Goal: Information Seeking & Learning: Learn about a topic

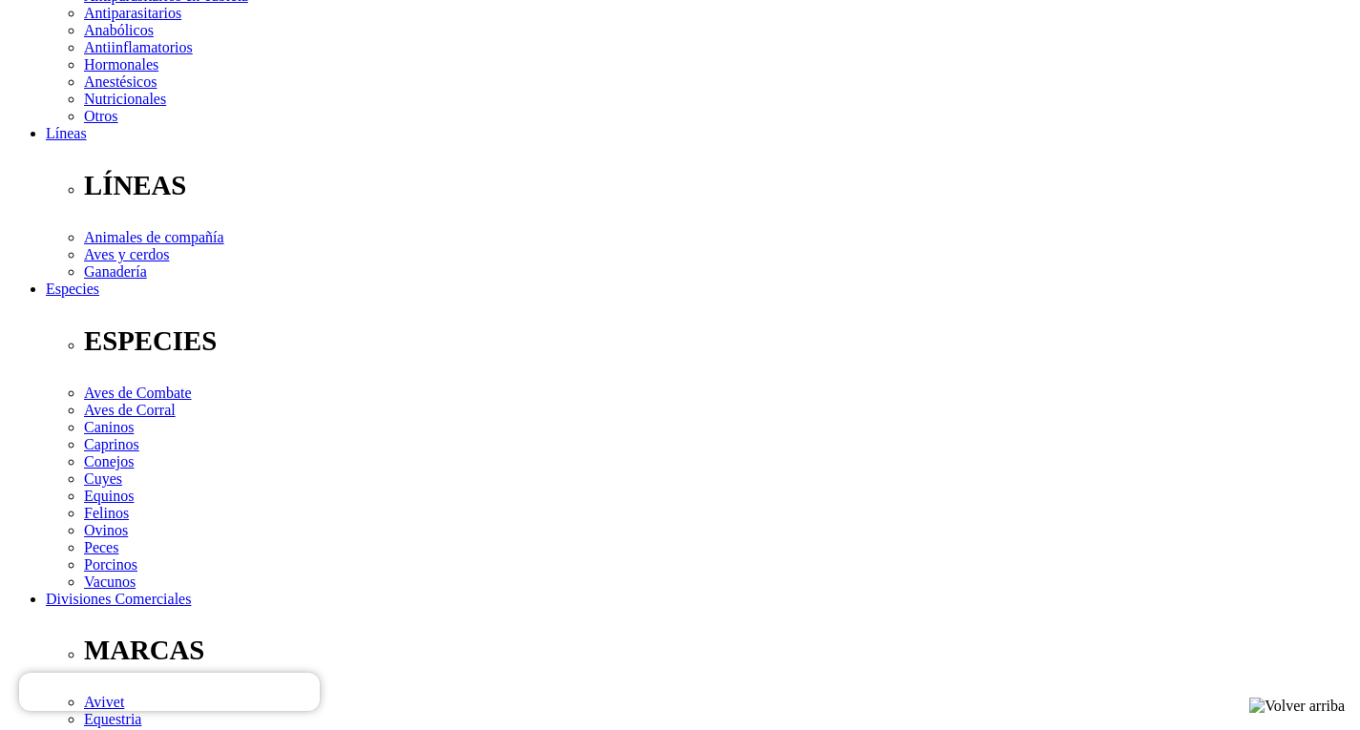
scroll to position [462, 0]
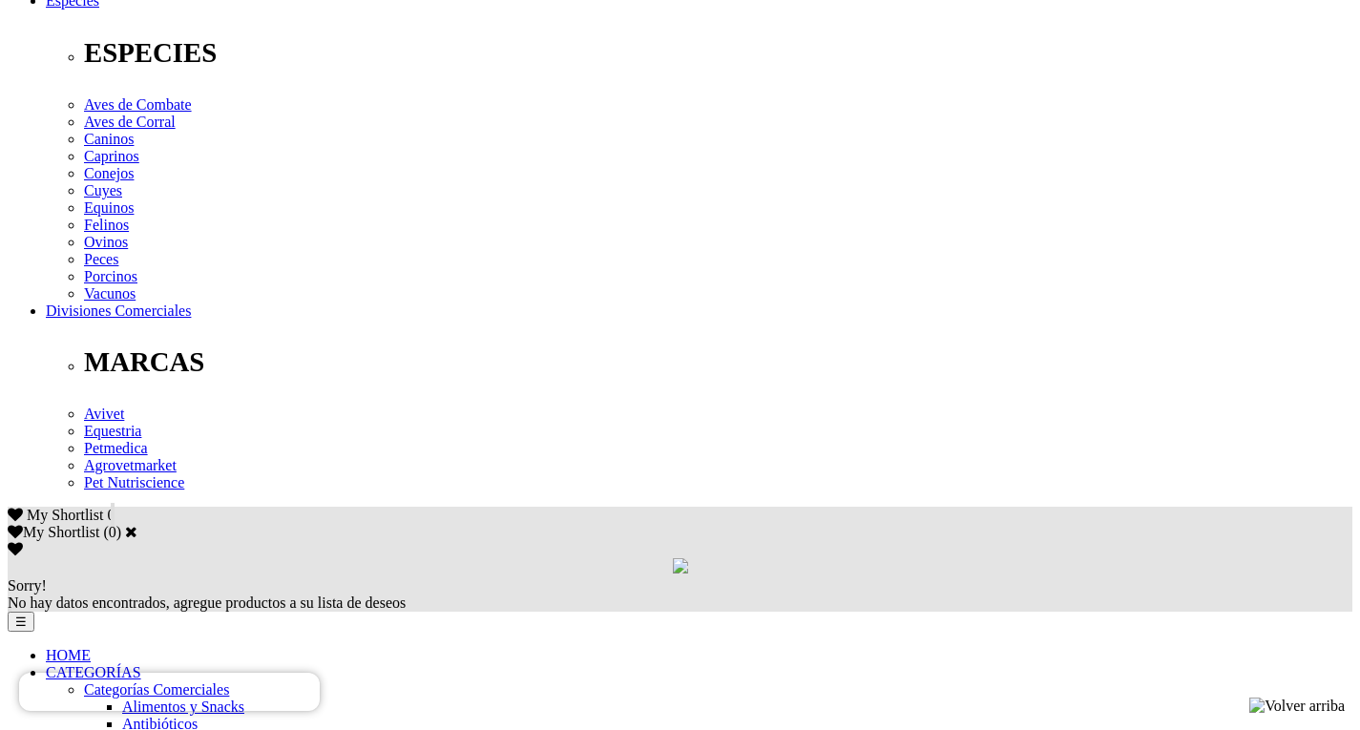
scroll to position [653, 0]
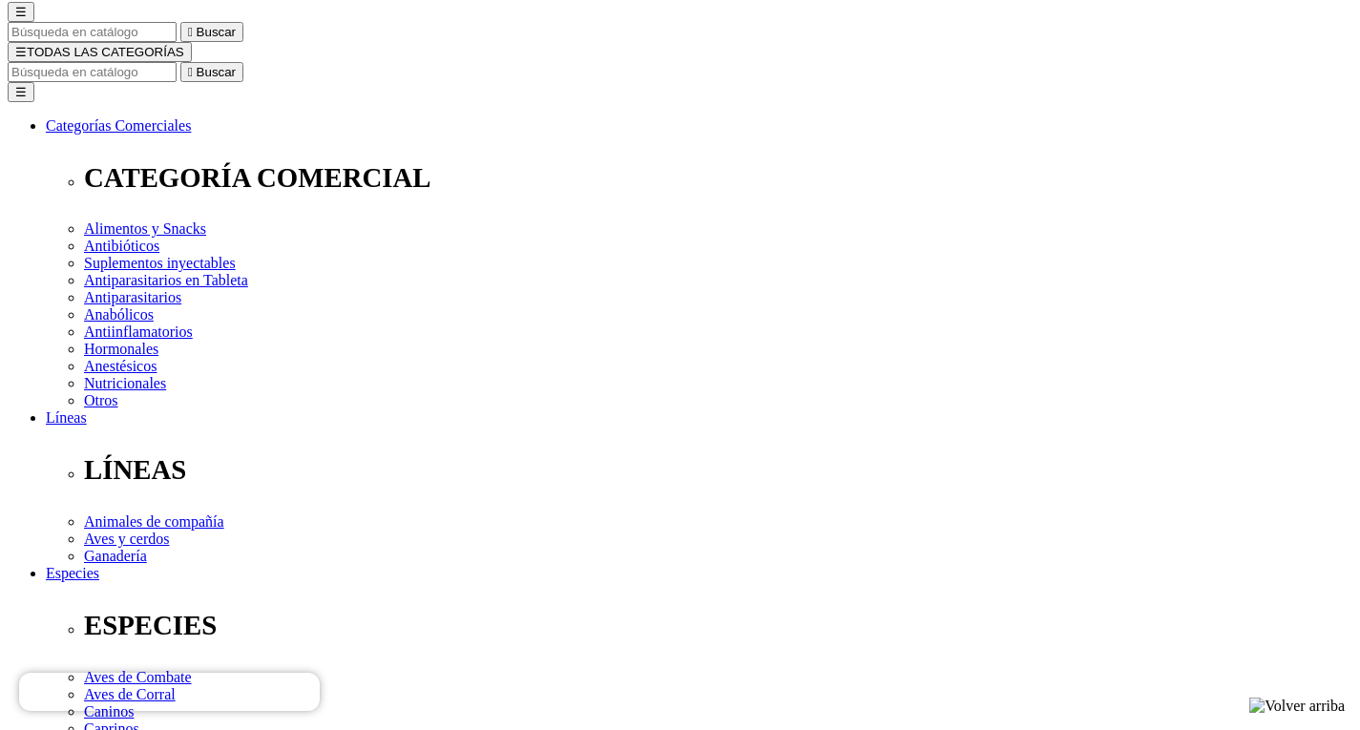
scroll to position [80, 0]
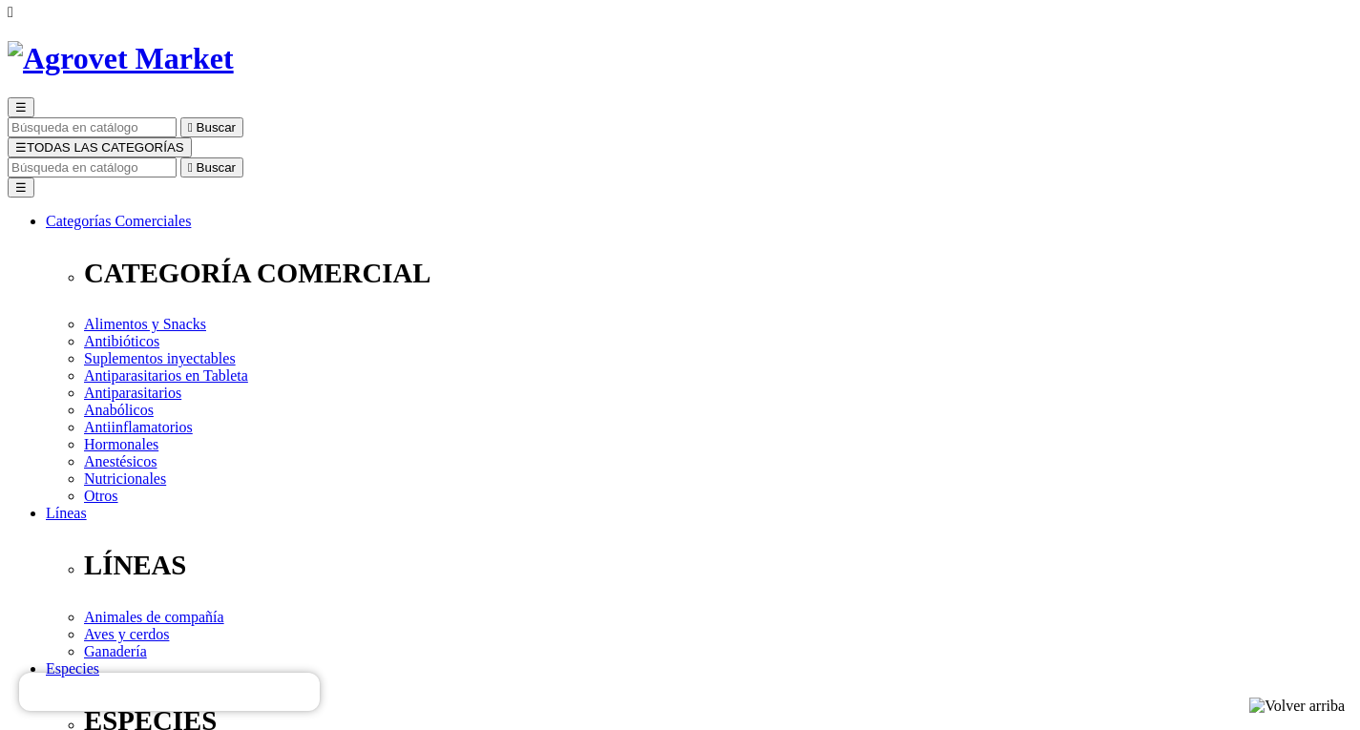
select select "40"
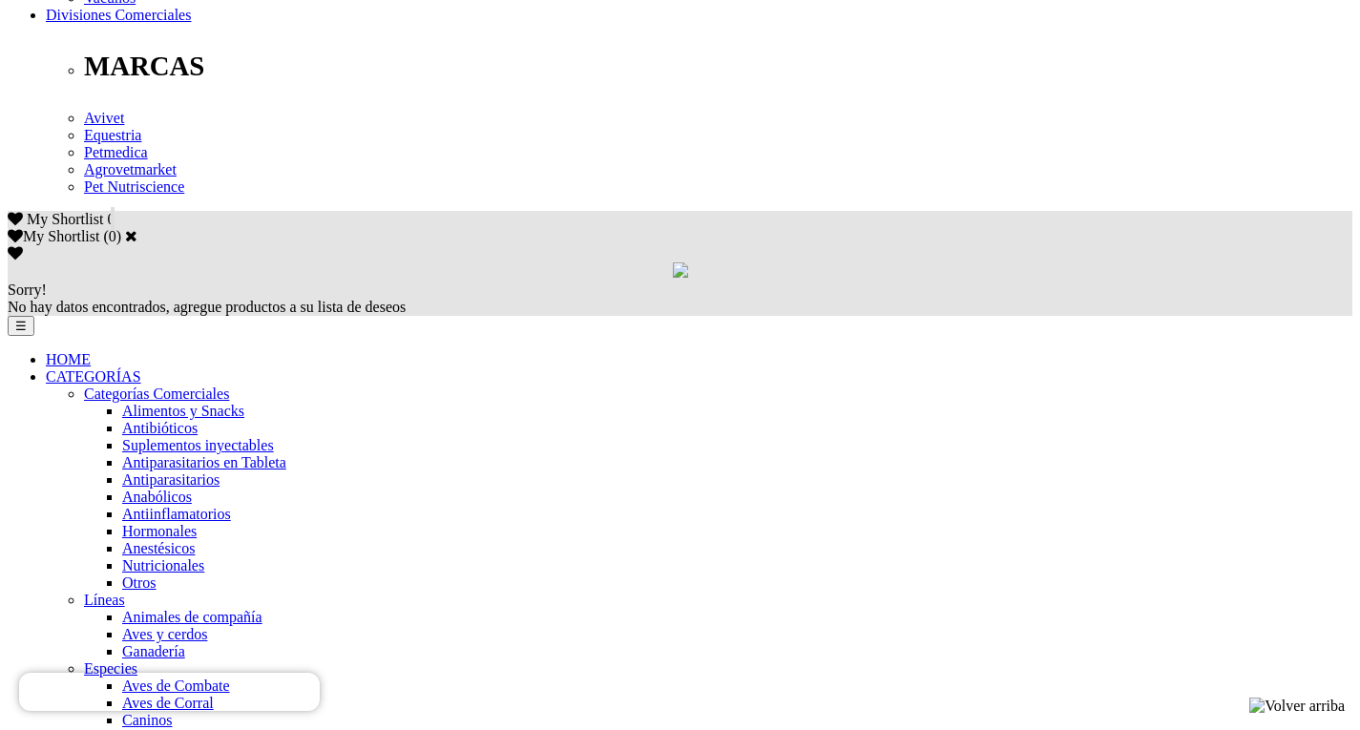
scroll to position [1050, 0]
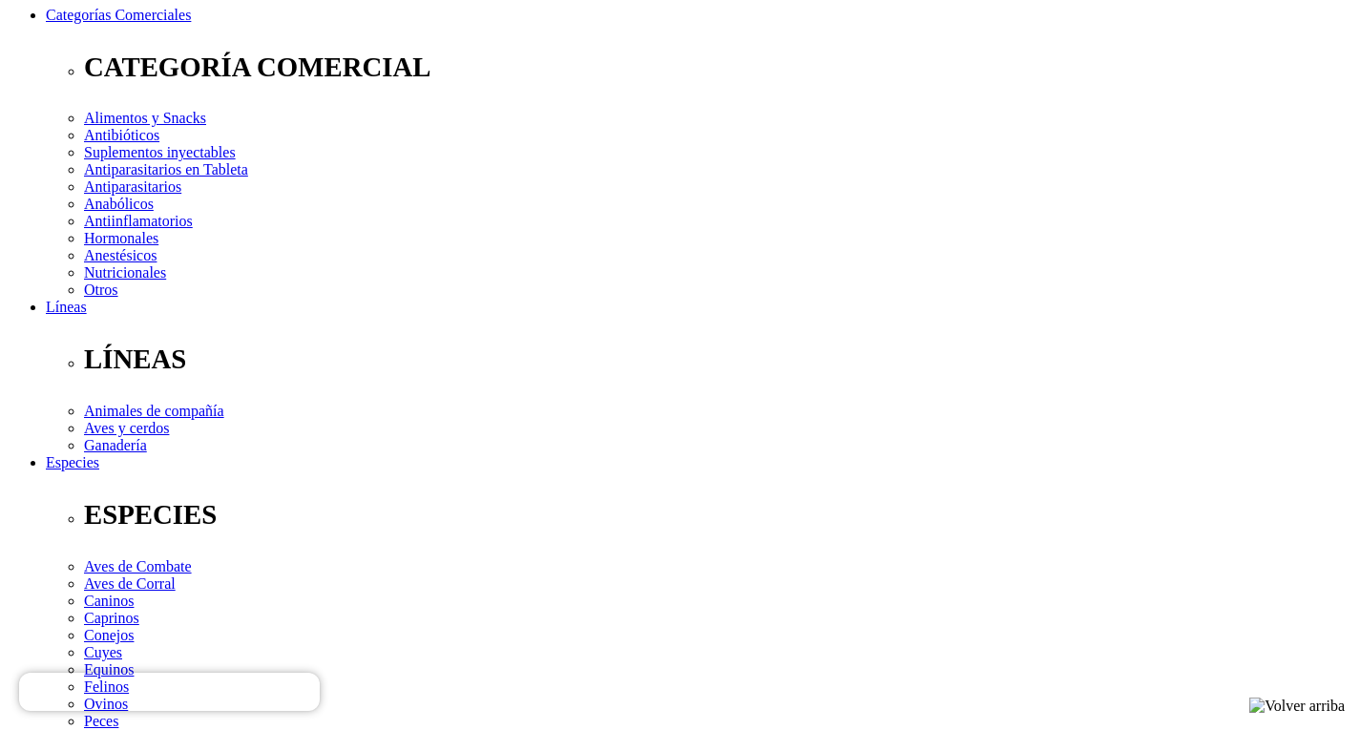
scroll to position [459, 0]
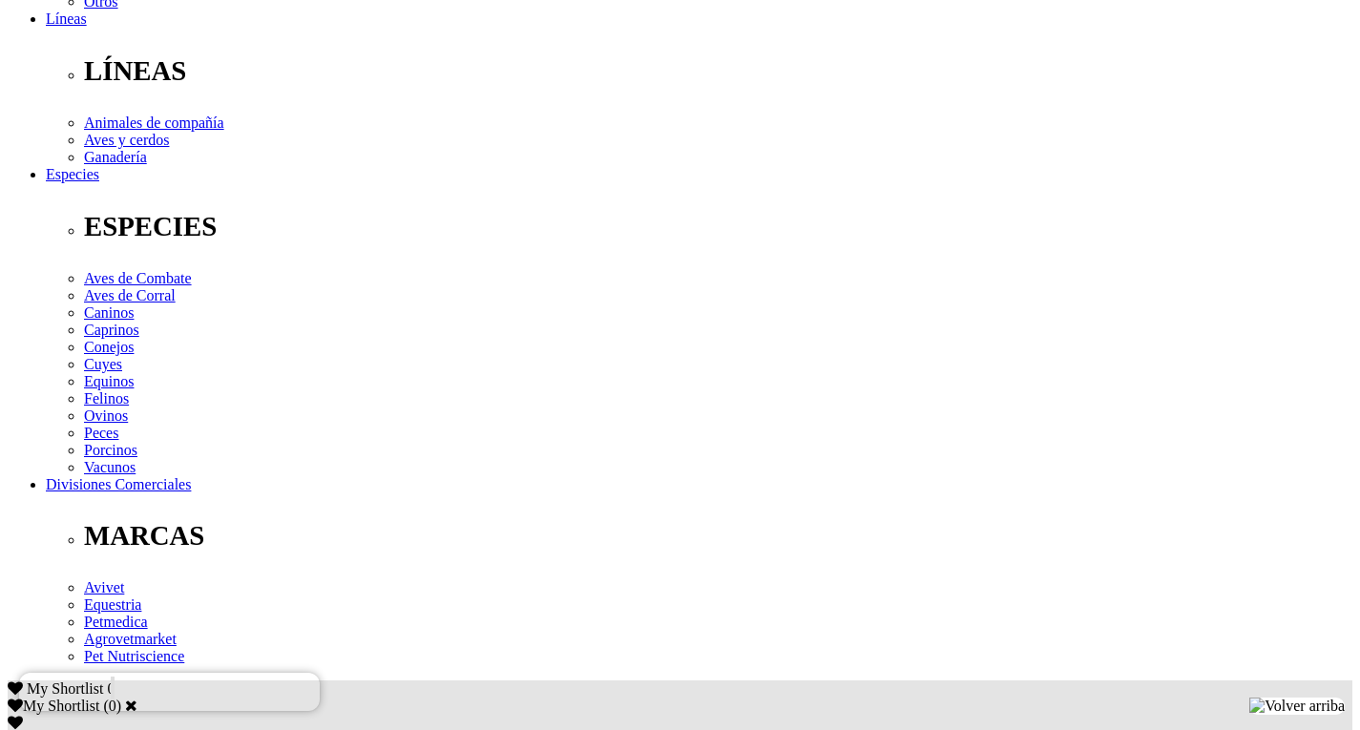
scroll to position [859, 0]
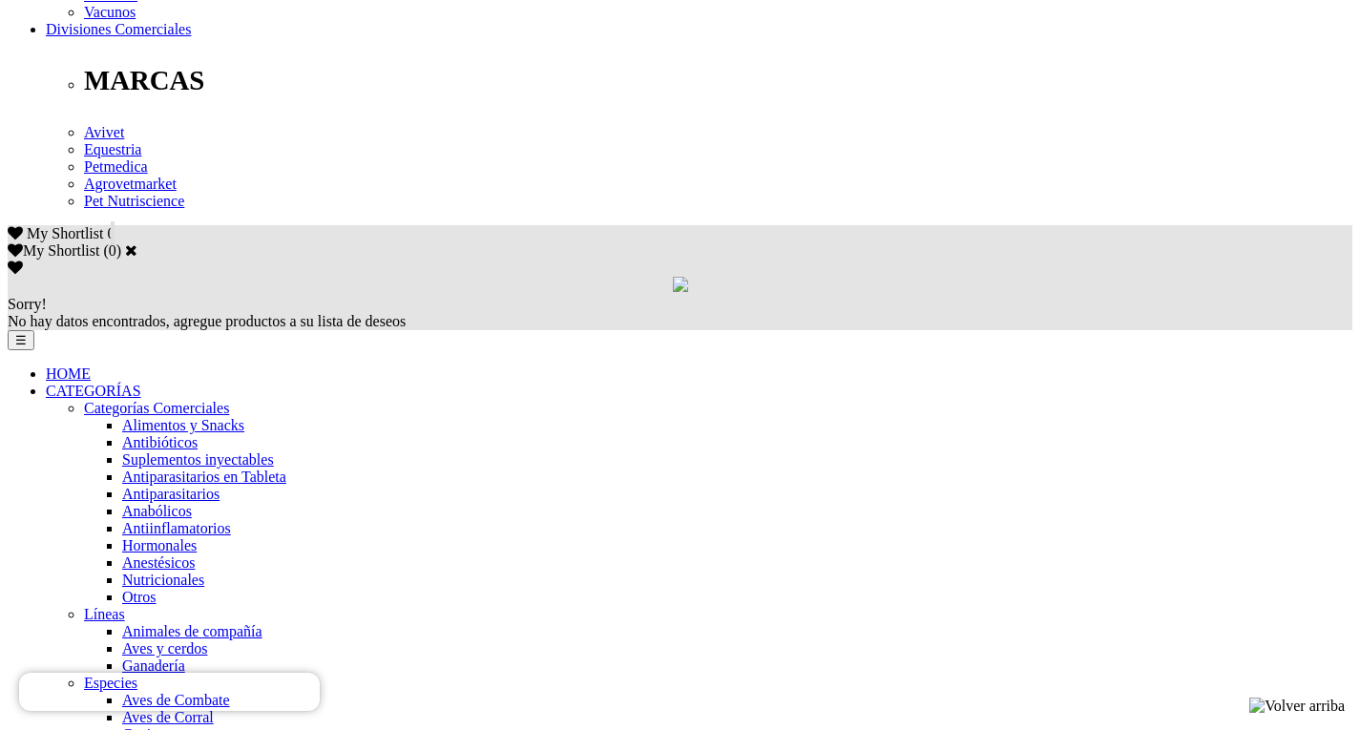
scroll to position [1094, 0]
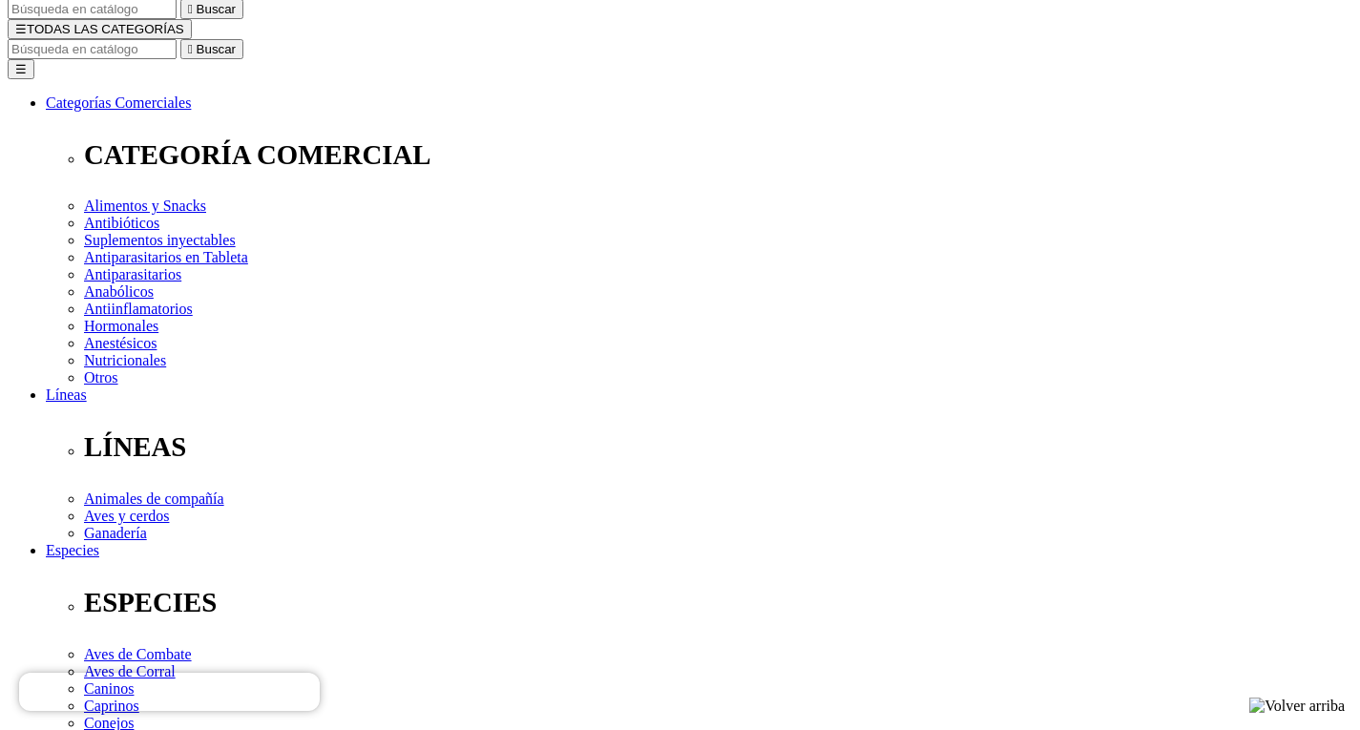
scroll to position [491, 0]
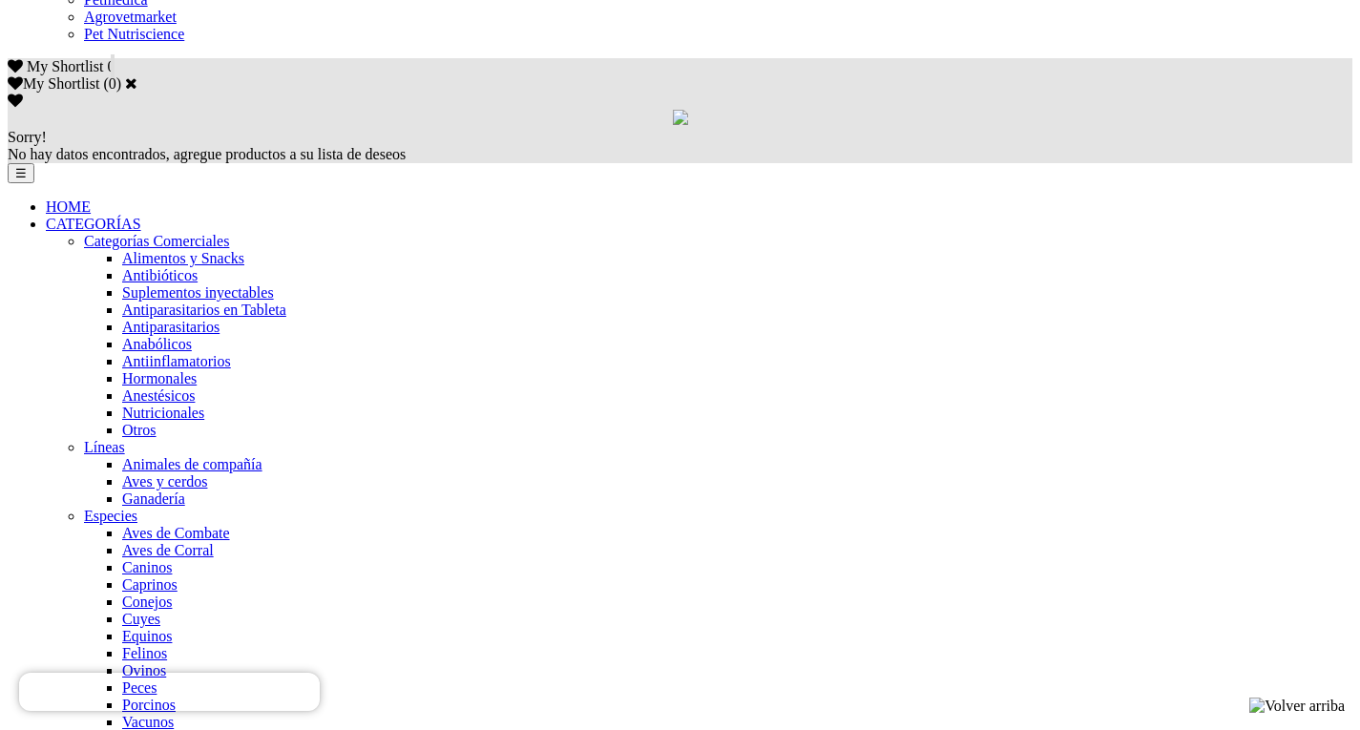
scroll to position [1010, 0]
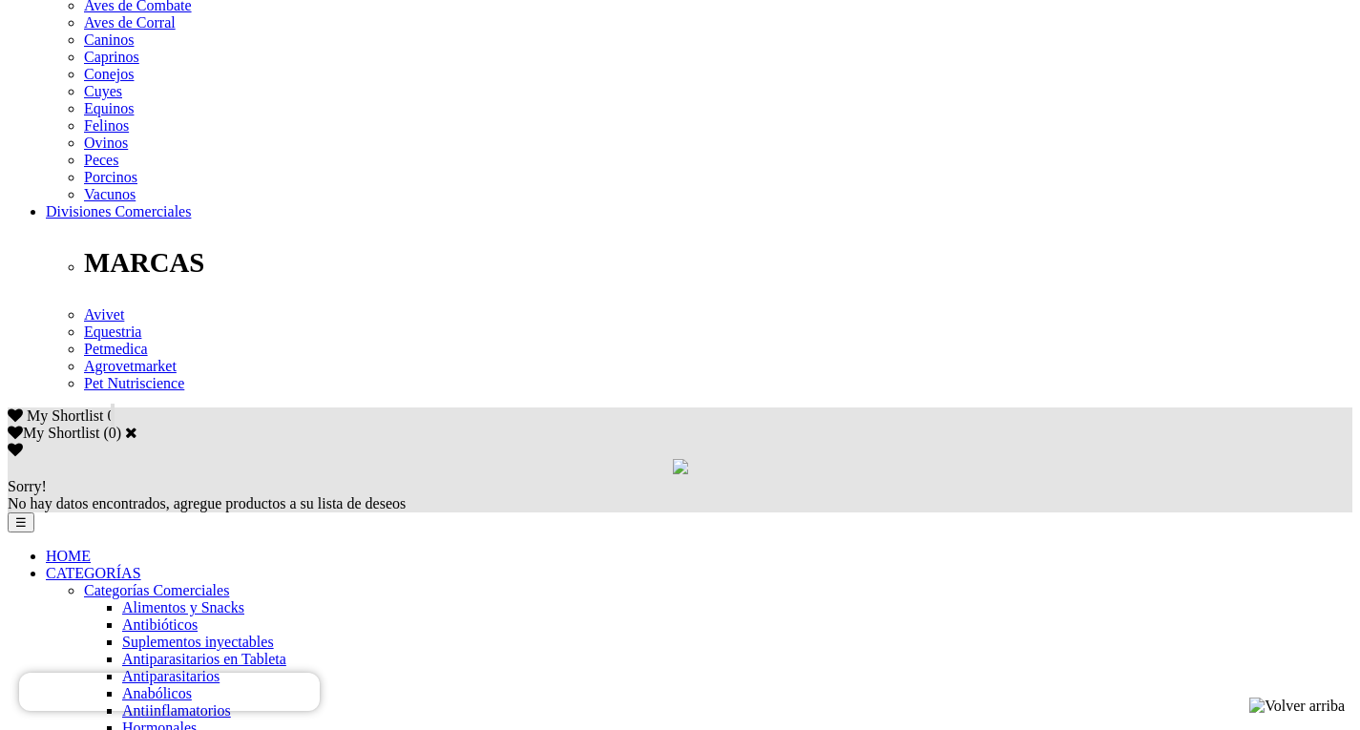
scroll to position [954, 0]
